Goal: Information Seeking & Learning: Compare options

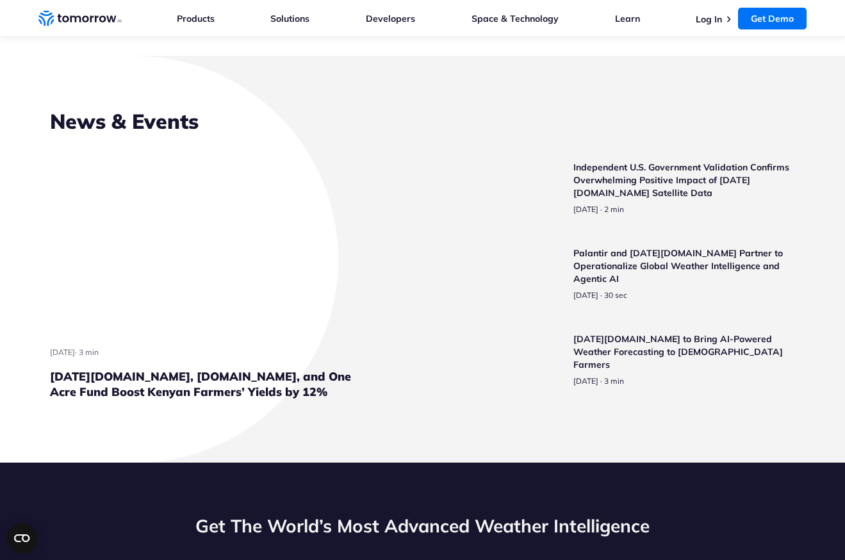
scroll to position [2946, 0]
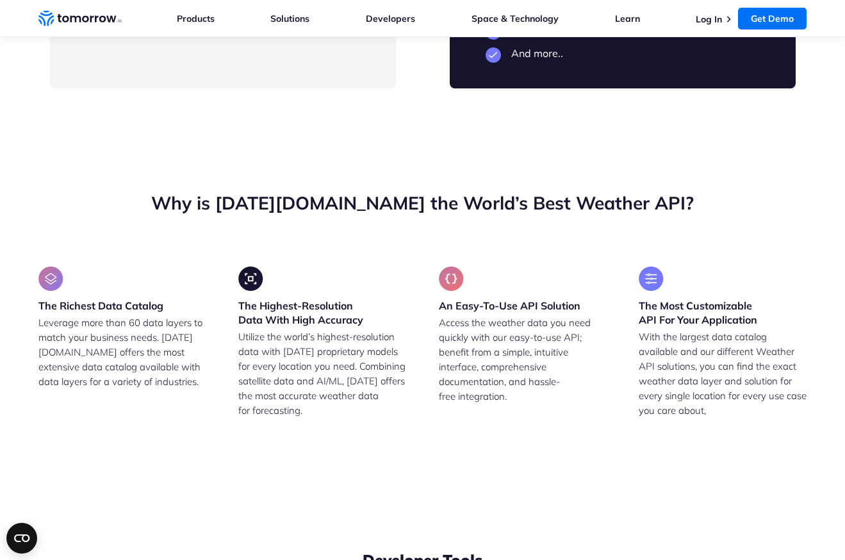
drag, startPoint x: 108, startPoint y: 303, endPoint x: 211, endPoint y: 304, distance: 103.1
drag, startPoint x: 119, startPoint y: 327, endPoint x: 234, endPoint y: 320, distance: 115.6
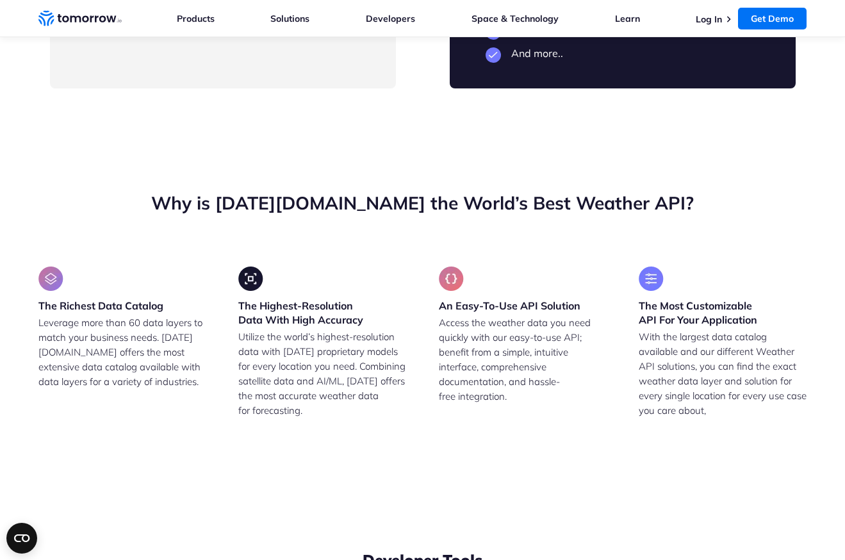
drag, startPoint x: 92, startPoint y: 174, endPoint x: 260, endPoint y: 168, distance: 168.6
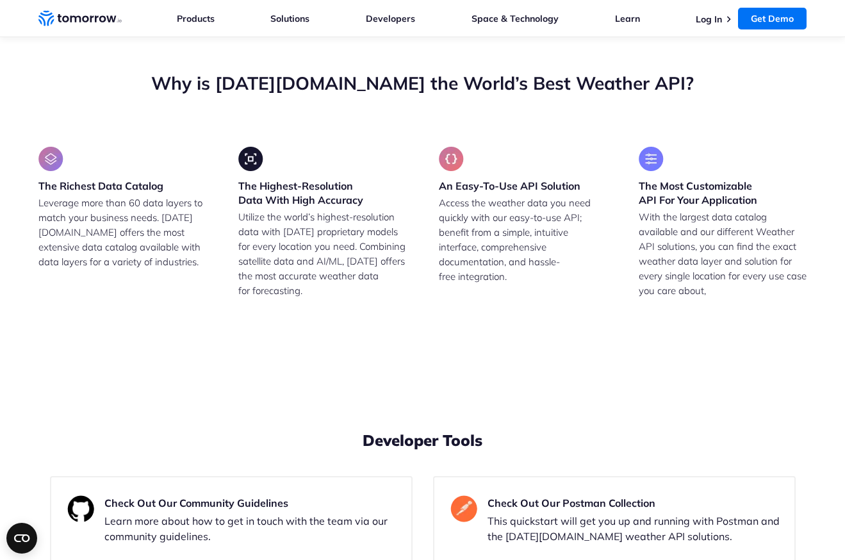
scroll to position [3067, 0]
